Goal: Information Seeking & Learning: Learn about a topic

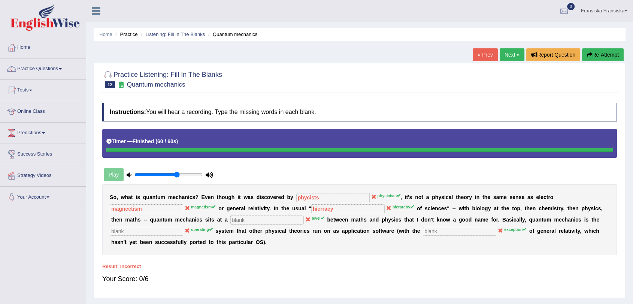
click at [514, 56] on link "Next »" at bounding box center [512, 54] width 25 height 13
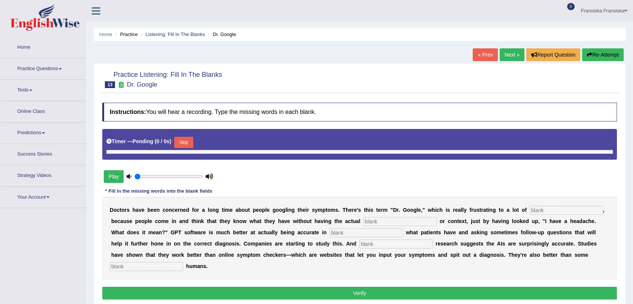
type input "0.65"
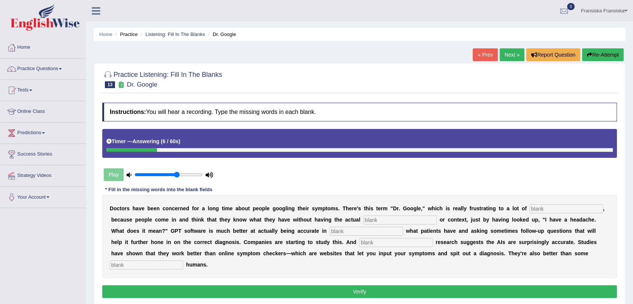
click at [567, 209] on input "text" at bounding box center [566, 208] width 73 height 9
type input "physiciants"
type input "perlimenary"
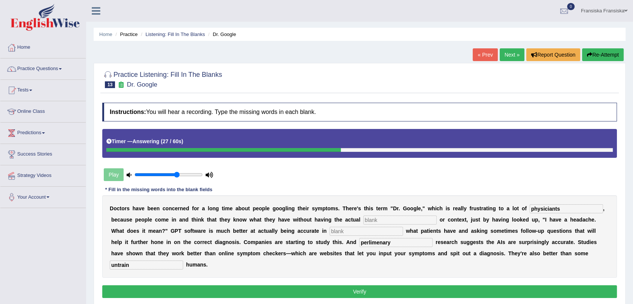
type input "untrain"
click at [420, 285] on button "Verify" at bounding box center [359, 291] width 515 height 13
click at [425, 293] on button "Verify" at bounding box center [359, 291] width 515 height 13
click at [383, 288] on button "Verify" at bounding box center [359, 291] width 515 height 13
click at [382, 217] on input "text" at bounding box center [399, 219] width 73 height 9
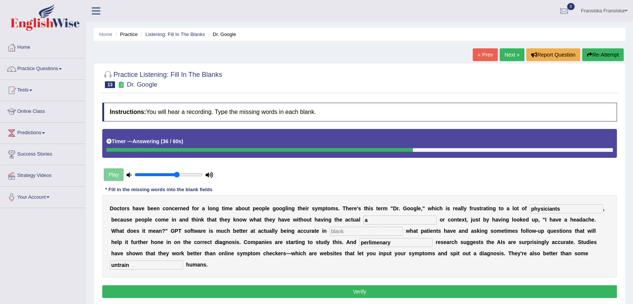
type input "a"
click at [390, 238] on input "perlimenary" at bounding box center [395, 242] width 73 height 9
type input "perlimenary"
click at [387, 232] on input "text" at bounding box center [366, 231] width 73 height 9
type input "a"
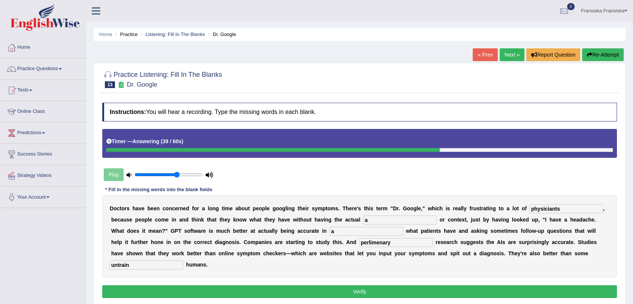
click at [389, 284] on div "Instructions: You will hear a recording. Type the missing words in each blank. …" at bounding box center [359, 201] width 518 height 205
click at [389, 289] on button "Verify" at bounding box center [359, 291] width 515 height 13
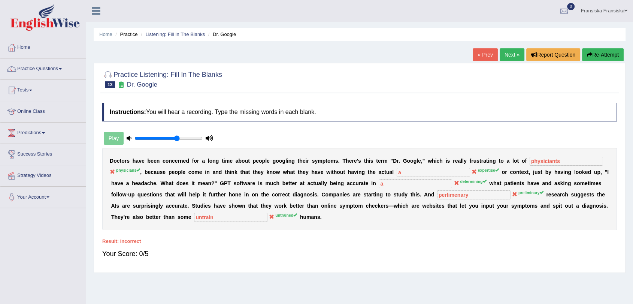
click at [506, 54] on link "Next »" at bounding box center [512, 54] width 25 height 13
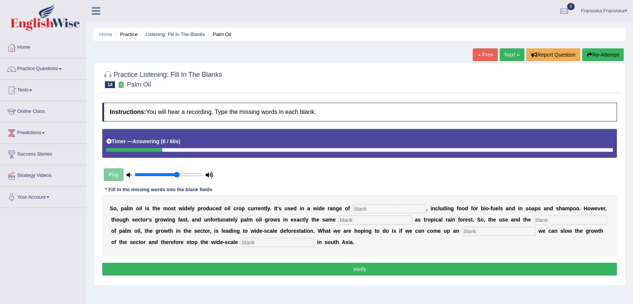
click at [390, 210] on input "text" at bounding box center [389, 208] width 73 height 9
type input "industries"
type input "environment"
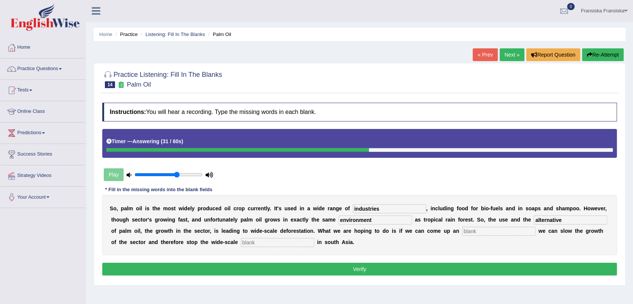
drag, startPoint x: 591, startPoint y: 205, endPoint x: 563, endPoint y: 224, distance: 34.2
click at [563, 224] on div "S o , p a l m o i l i s t h e m o s t w i d e l y p r o d u c e d o i l c r o p…" at bounding box center [359, 225] width 515 height 60
click at [574, 217] on input "alternative" at bounding box center [570, 219] width 73 height 9
type input "a"
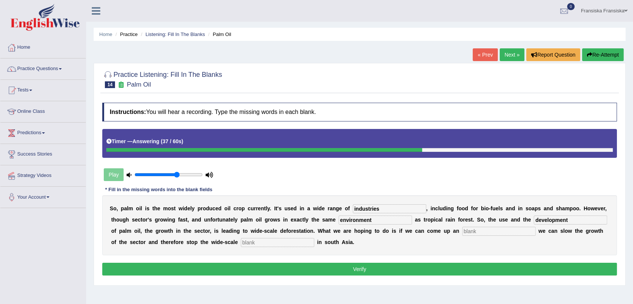
type input "development"
type input "alternative"
type input "deforestation"
click at [371, 270] on button "Verify" at bounding box center [359, 269] width 515 height 13
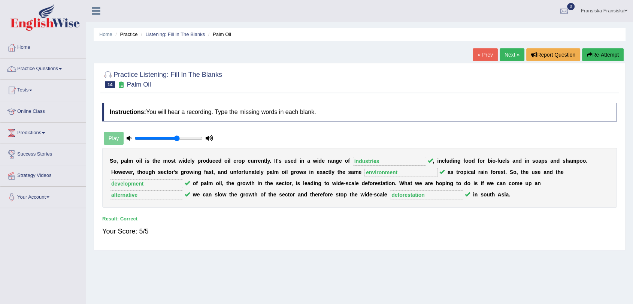
click at [506, 55] on link "Next »" at bounding box center [512, 54] width 25 height 13
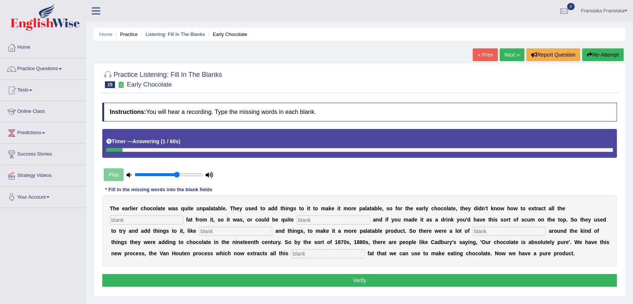
click at [167, 223] on input "text" at bounding box center [146, 219] width 73 height 9
type input "choco"
type input "gressy"
type input "starchan"
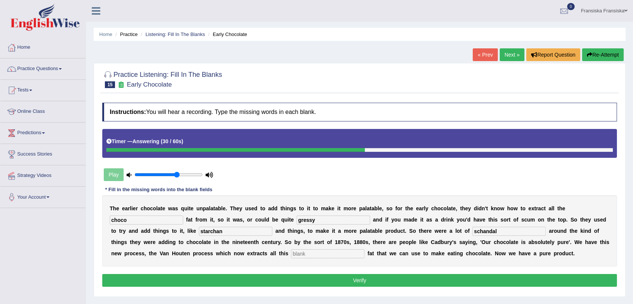
type input "schandal"
type input "horrible"
click at [449, 276] on button "Verify" at bounding box center [359, 280] width 515 height 13
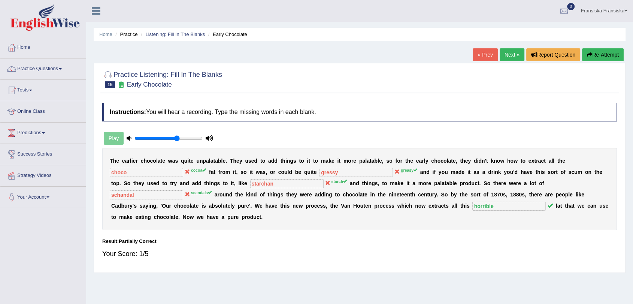
click at [513, 58] on link "Next »" at bounding box center [512, 54] width 25 height 13
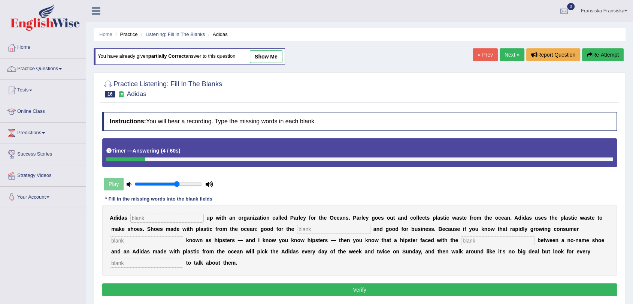
click at [166, 219] on input "text" at bounding box center [166, 218] width 73 height 9
type input "team"
type input "environment"
type input "segment"
type input "choice"
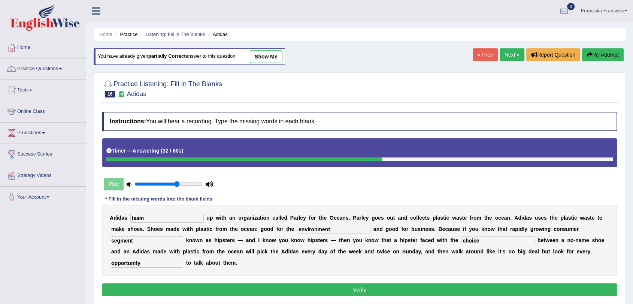
type input "opportunity"
click at [284, 283] on button "Verify" at bounding box center [359, 289] width 515 height 13
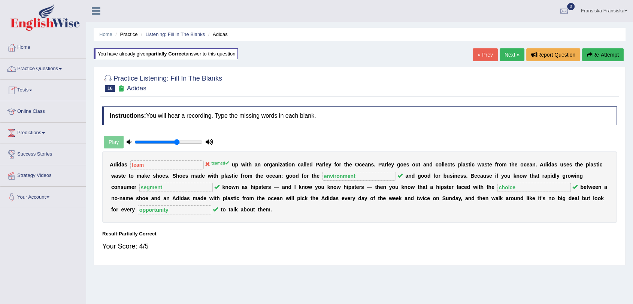
click at [503, 48] on div "Home Practice Listening: Fill In The Blanks Adidas You have already given parti…" at bounding box center [359, 187] width 547 height 375
click at [508, 56] on link "Next »" at bounding box center [512, 54] width 25 height 13
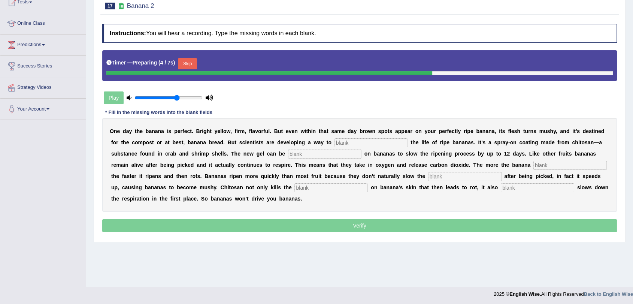
scroll to position [90, 0]
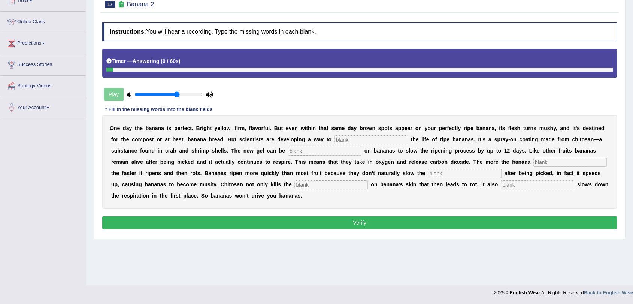
click at [381, 140] on input "text" at bounding box center [370, 139] width 73 height 9
click at [469, 105] on div "Instructions: You will hear a recording. Type the missing words in each blank. …" at bounding box center [359, 127] width 518 height 216
click at [376, 143] on input "text" at bounding box center [370, 139] width 73 height 9
type input "extend"
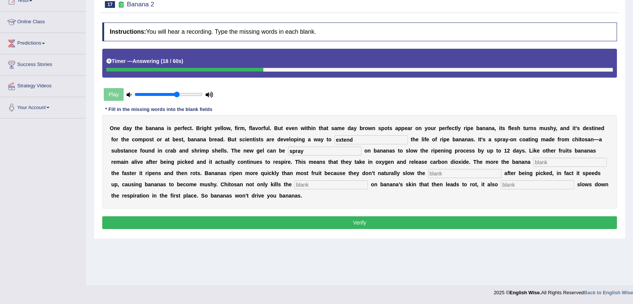
type input "spray"
type input "breath"
type input "resperation"
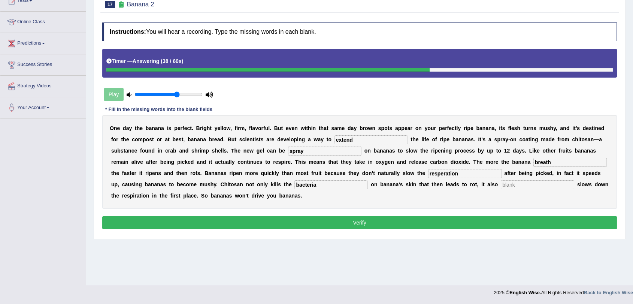
type input "bacteria"
type input "significantly"
click at [371, 139] on input "extend" at bounding box center [370, 139] width 73 height 9
click at [335, 151] on input "spray" at bounding box center [324, 150] width 73 height 9
type input "spray"
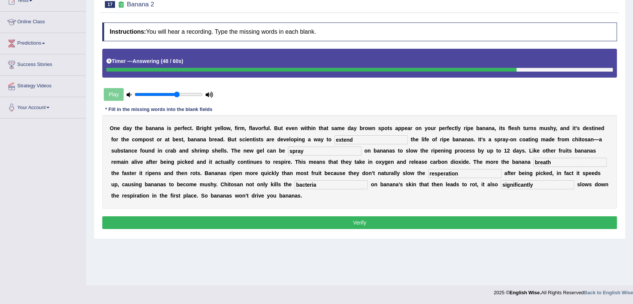
click at [308, 226] on button "Verify" at bounding box center [359, 222] width 515 height 13
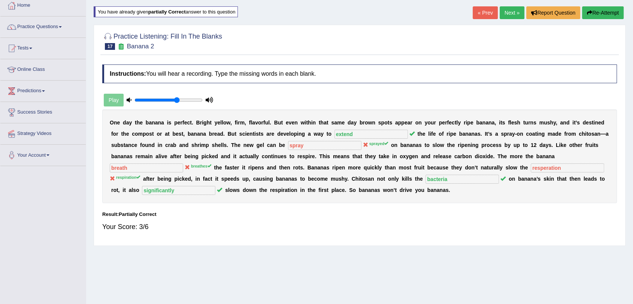
scroll to position [0, 0]
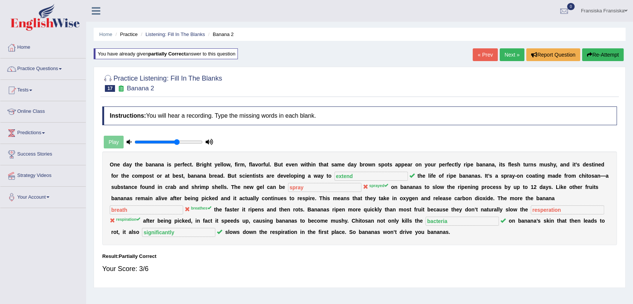
click at [511, 57] on link "Next »" at bounding box center [512, 54] width 25 height 13
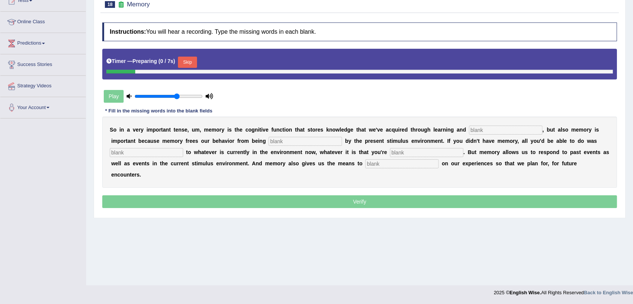
scroll to position [90, 0]
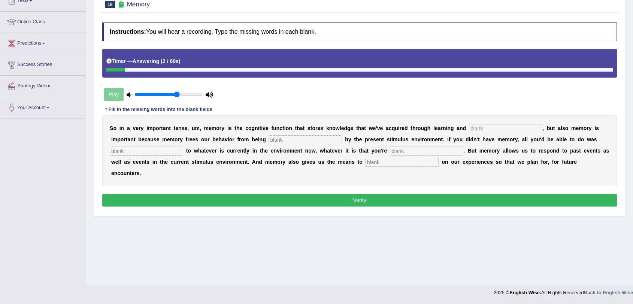
click at [509, 124] on input "text" at bounding box center [505, 128] width 73 height 9
type input "perception"
type input "control"
type input "react"
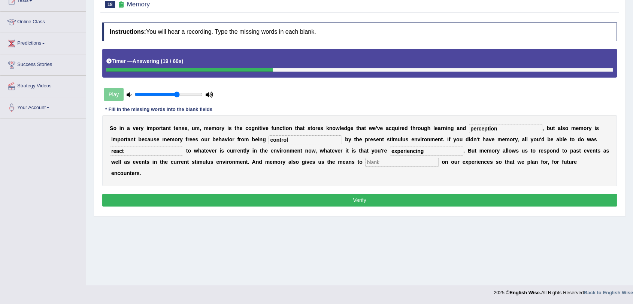
type input "experiencing"
type input "effect"
click at [426, 197] on div "Instructions: You will hear a recording. Type the missing words in each blank. …" at bounding box center [359, 115] width 518 height 193
click at [421, 194] on button "Verify" at bounding box center [359, 200] width 515 height 13
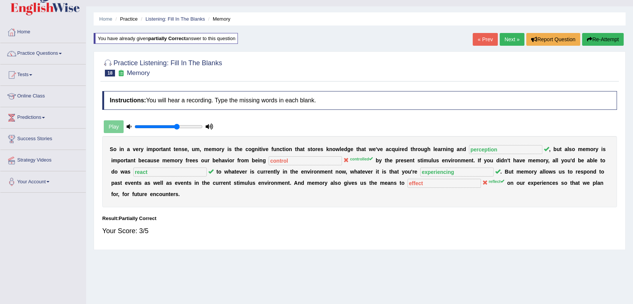
scroll to position [0, 0]
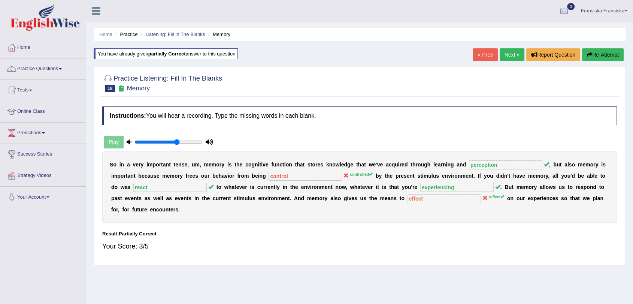
click at [508, 58] on link "Next »" at bounding box center [512, 54] width 25 height 13
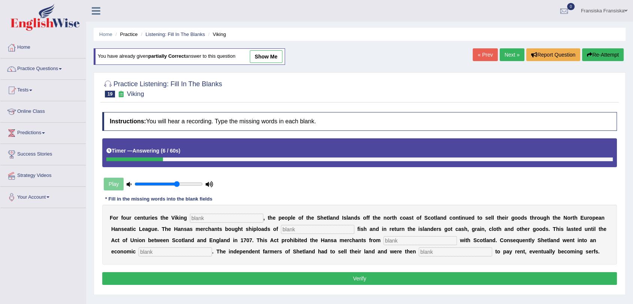
click at [245, 216] on input "text" at bounding box center [226, 218] width 73 height 9
type input "declined"
type input "salted"
type input "treating"
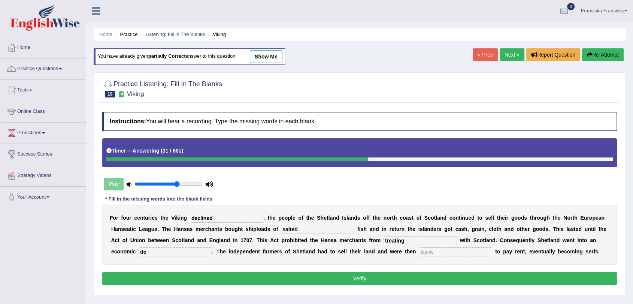
type input "d"
type input "depression"
type input "obligated"
click at [355, 279] on button "Verify" at bounding box center [359, 278] width 515 height 13
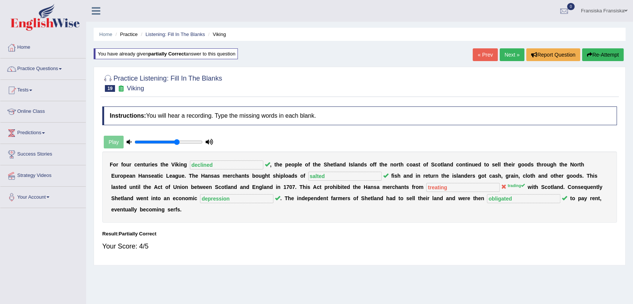
click at [515, 58] on link "Next »" at bounding box center [512, 54] width 25 height 13
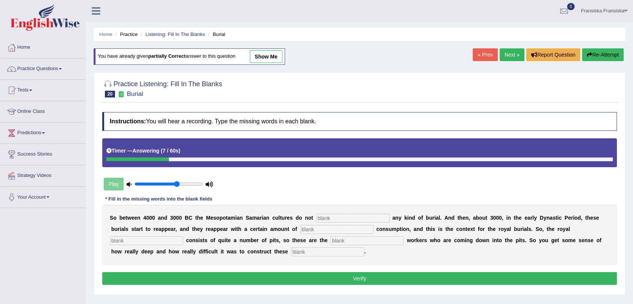
click at [368, 217] on input "text" at bounding box center [352, 218] width 73 height 9
type input "practise"
type input "conspiques"
type input "cemetery"
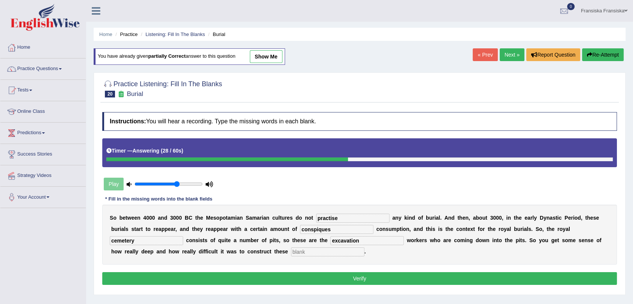
type input "excavation"
type input "[PERSON_NAME]"
click at [400, 287] on div "Instructions: You will hear a recording. Type the missing words in each blank. …" at bounding box center [359, 199] width 518 height 182
click at [401, 282] on button "Verify" at bounding box center [359, 278] width 515 height 13
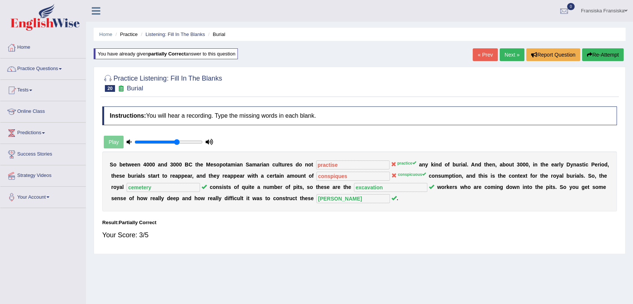
click at [521, 52] on link "Next »" at bounding box center [512, 54] width 25 height 13
click at [518, 54] on link "Next »" at bounding box center [512, 54] width 25 height 13
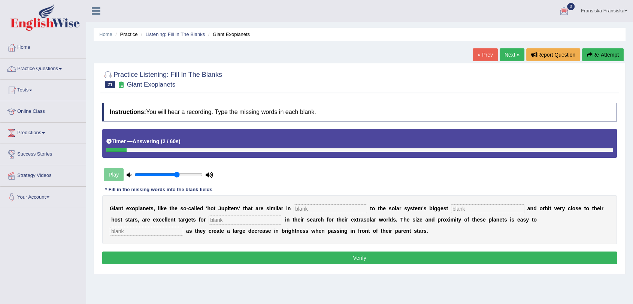
click at [340, 206] on input "text" at bounding box center [330, 208] width 73 height 9
type input "characteristic"
type input "planet"
type input "astronomers"
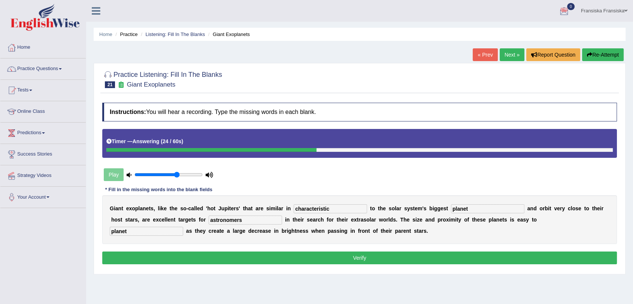
type input "planet"
click at [380, 255] on button "Verify" at bounding box center [359, 257] width 515 height 13
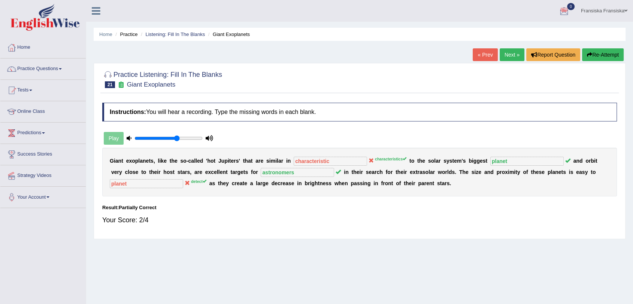
click at [502, 61] on div "« Prev Next » Report Question Re-Attempt" at bounding box center [549, 55] width 153 height 15
click at [505, 57] on link "Next »" at bounding box center [512, 54] width 25 height 13
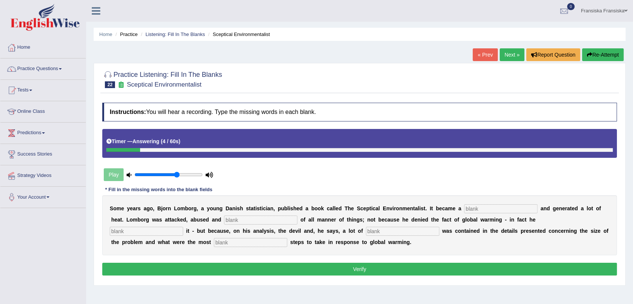
click at [518, 205] on input "text" at bounding box center [500, 208] width 73 height 9
type input "based"
type input "accused"
type input "global warming"
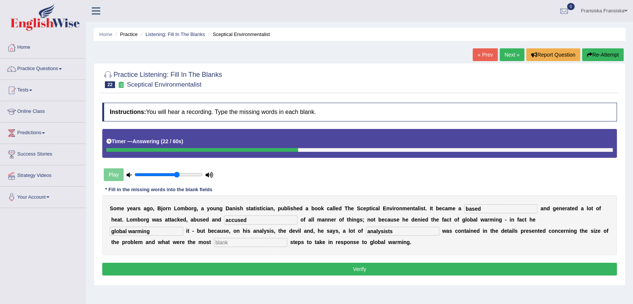
type input "analysists"
type input "responsible"
click at [383, 267] on button "Verify" at bounding box center [359, 269] width 515 height 13
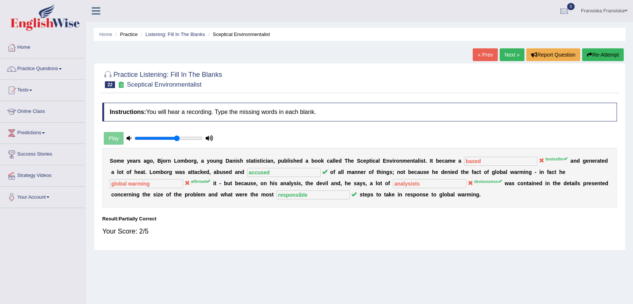
click at [512, 53] on link "Next »" at bounding box center [512, 54] width 25 height 13
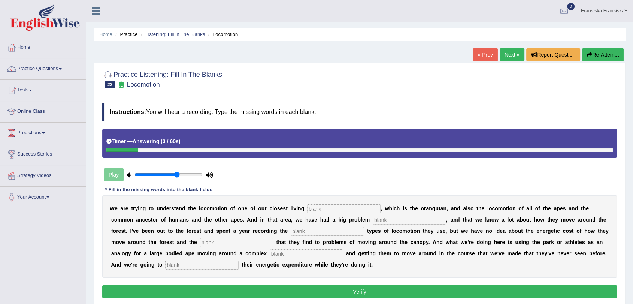
click at [369, 210] on input "text" at bounding box center [343, 208] width 73 height 9
type input "e"
type input "relative"
type input "traditionally"
type input "different"
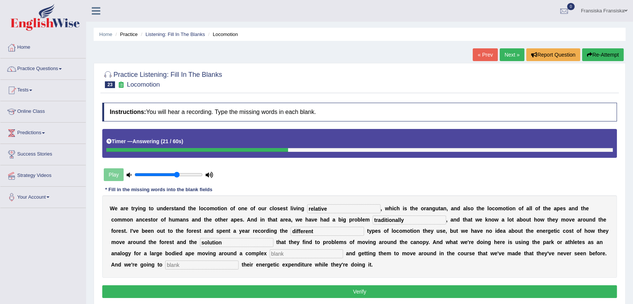
type input "solution"
type input "environment"
type input "record"
click at [342, 294] on button "Verify" at bounding box center [359, 291] width 515 height 13
